Goal: Use online tool/utility

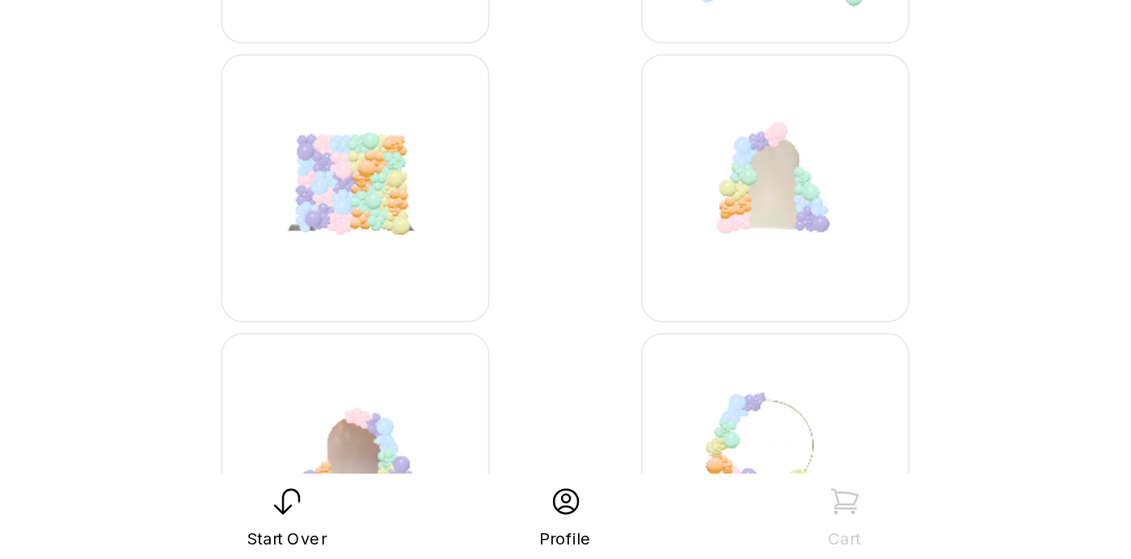
scroll to position [1782, 0]
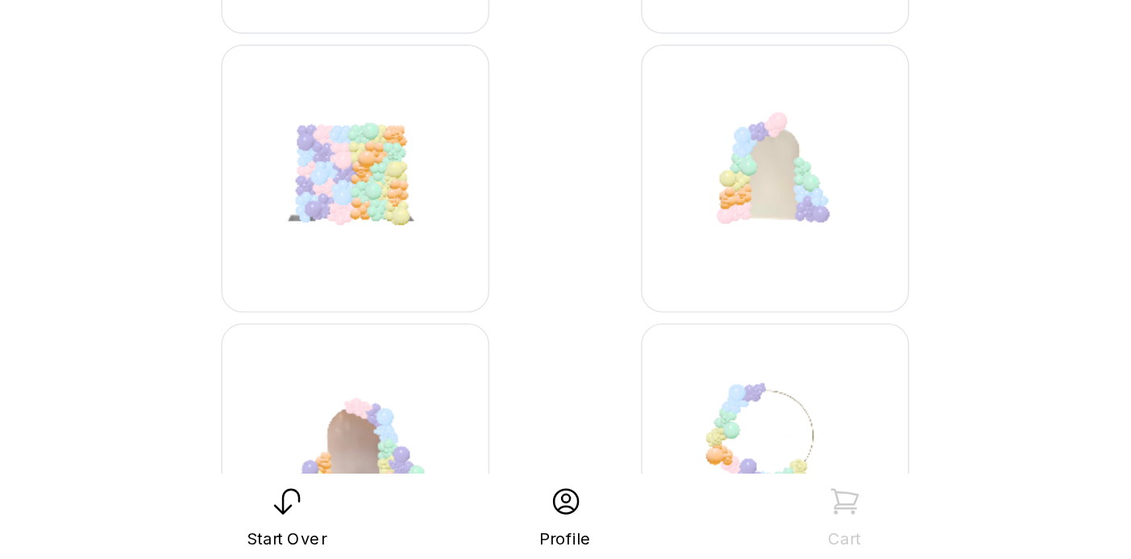
click at [690, 357] on img at bounding box center [691, 330] width 161 height 161
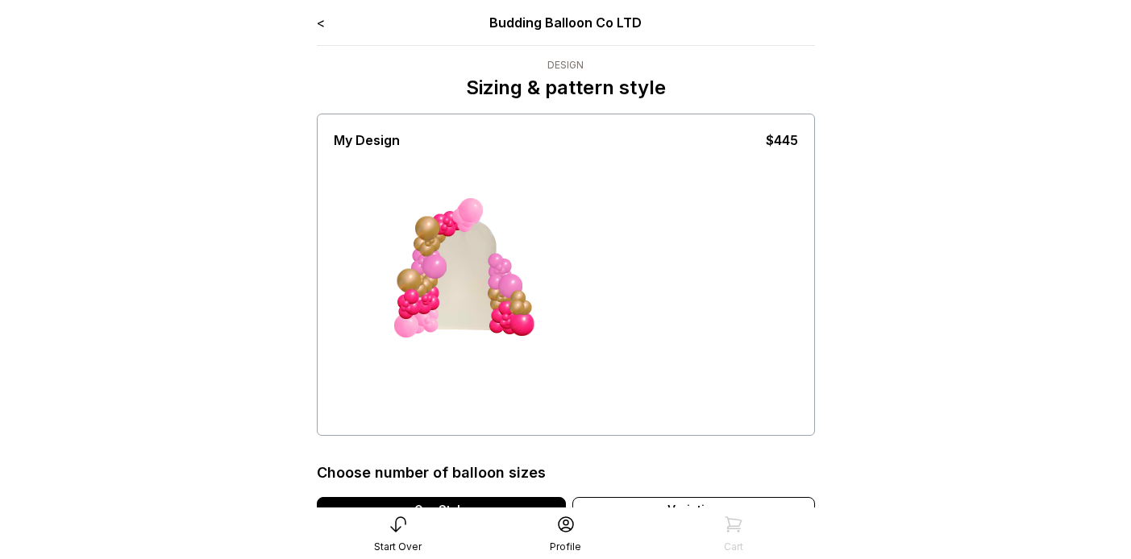
click at [438, 301] on div at bounding box center [431, 303] width 15 height 15
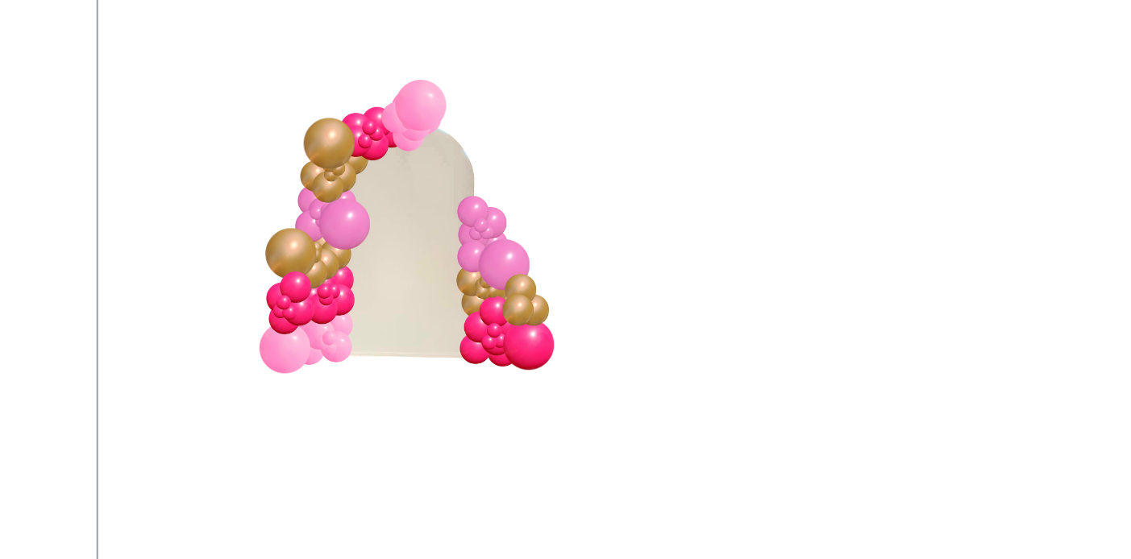
click at [533, 315] on div at bounding box center [521, 324] width 24 height 24
